Goal: Task Accomplishment & Management: Complete application form

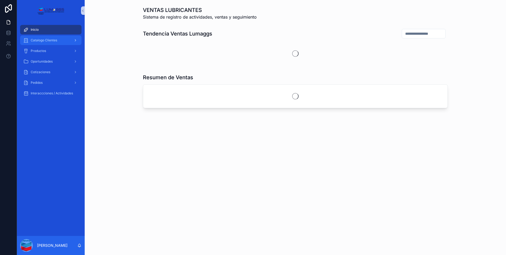
click at [48, 38] on span "Catalogo Clientes" at bounding box center [44, 40] width 26 height 4
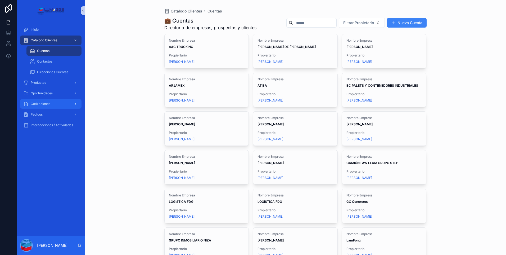
click at [63, 104] on div "Cotizaciones" at bounding box center [50, 104] width 55 height 8
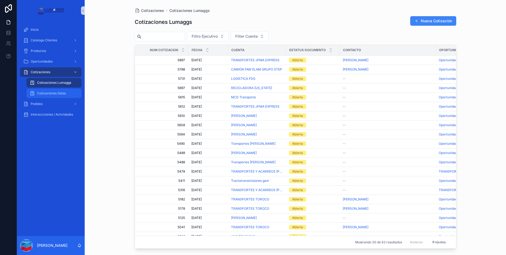
click at [57, 93] on span "Cotizaciones Galsa" at bounding box center [51, 93] width 29 height 4
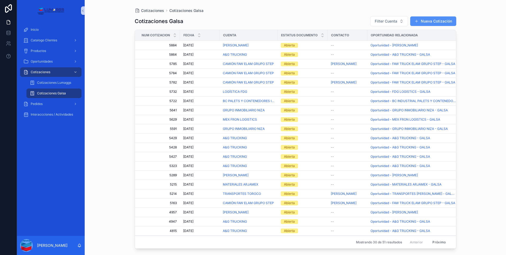
click at [443, 21] on font "Nueva Cotización" at bounding box center [436, 21] width 31 height 5
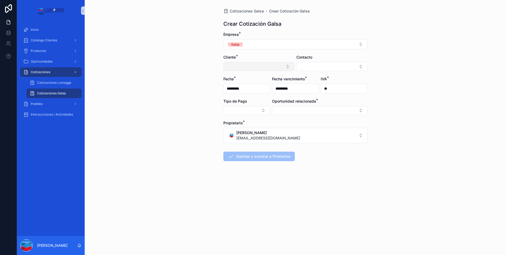
click at [255, 66] on button "Seleccionar botón" at bounding box center [258, 66] width 71 height 9
type input "***"
click at [257, 89] on div "A&G TRUCKING" at bounding box center [259, 87] width 68 height 8
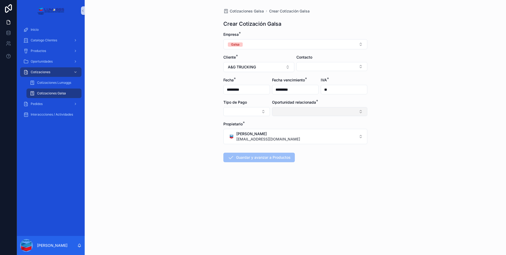
click at [318, 111] on button "Seleccionar botón" at bounding box center [319, 111] width 95 height 9
click at [312, 131] on span "Oportunidad - A&G TRUCKING - GALSA" at bounding box center [311, 132] width 70 height 5
click at [256, 114] on button "Seleccionar botón" at bounding box center [246, 111] width 47 height 9
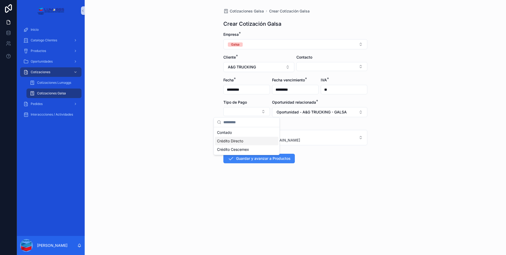
click at [235, 141] on span "Crédito Directo" at bounding box center [230, 140] width 26 height 5
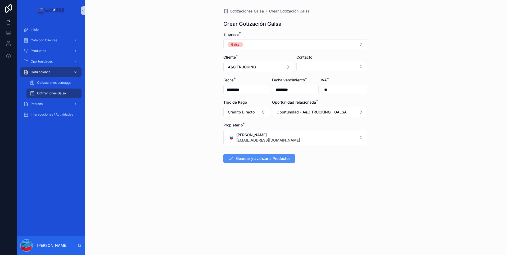
click at [268, 160] on font "Guardar y avanzar a Productos" at bounding box center [263, 158] width 55 height 5
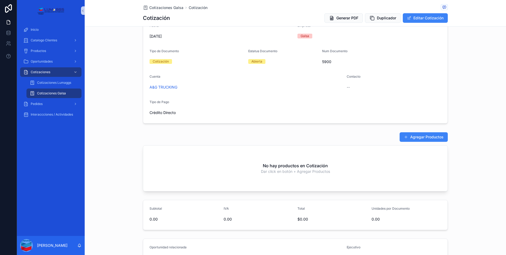
scroll to position [26, 0]
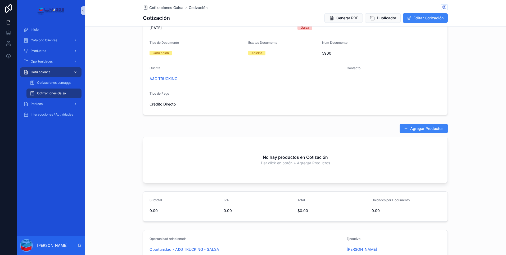
click at [424, 126] on font "Agregar Productos" at bounding box center [426, 128] width 33 height 5
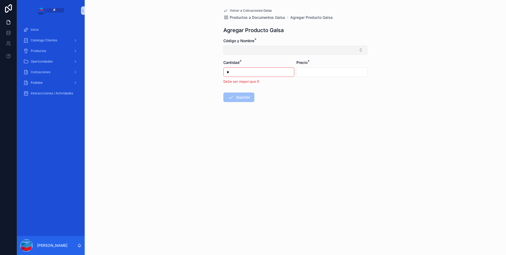
click at [351, 51] on button "Seleccionar botón" at bounding box center [295, 50] width 144 height 9
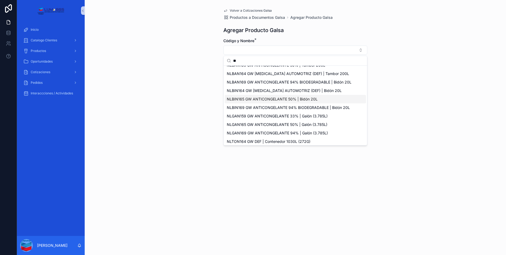
scroll to position [7, 0]
type input "**"
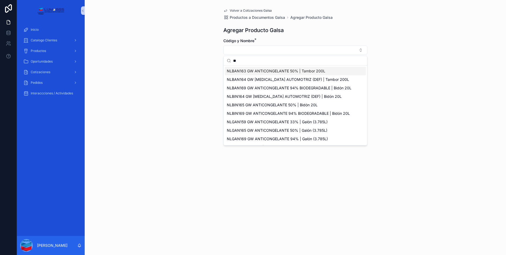
click at [267, 73] on span "NLBAN163 GW ANTICONGELANTE 50% | Tambor 200L" at bounding box center [276, 70] width 99 height 5
type input "*********"
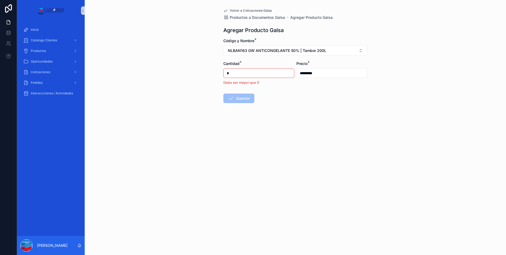
click at [259, 73] on input "*" at bounding box center [259, 72] width 70 height 7
type input "*"
click at [299, 135] on div "Volver a Cotizaciones Galsa Productos a Documentos Galsa Agregar Producto Galsa…" at bounding box center [296, 127] width 422 height 255
click at [250, 93] on font "Guardar" at bounding box center [243, 90] width 14 height 5
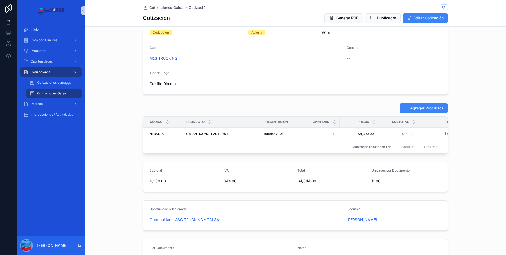
scroll to position [101, 0]
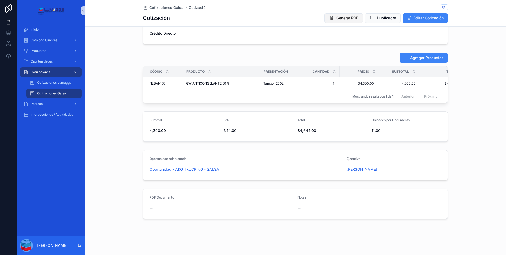
click at [350, 17] on span "Generar PDF" at bounding box center [348, 17] width 22 height 5
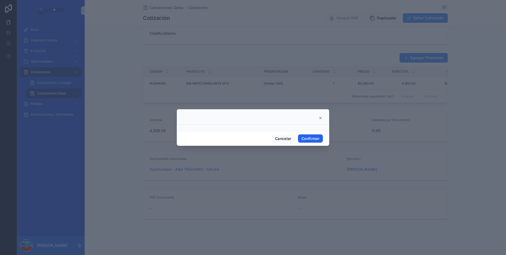
click at [312, 139] on button "Confirmar" at bounding box center [310, 138] width 25 height 8
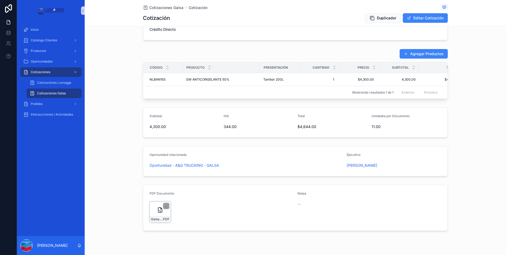
click at [161, 207] on div "Galsa-cotizacion-A&G-TRUCKING-Num-5900 .PDF" at bounding box center [160, 211] width 21 height 21
